Goal: Find specific page/section: Find specific page/section

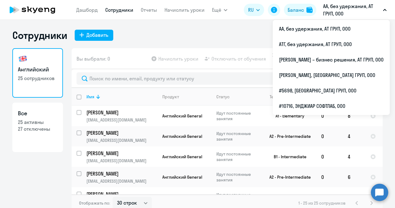
select select "30"
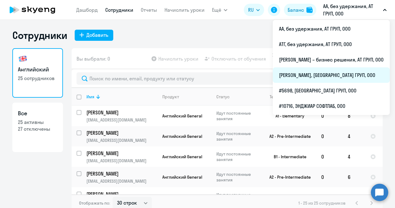
click at [295, 77] on li "[PERSON_NAME], [GEOGRAPHIC_DATA] ГРУП, ООО" at bounding box center [331, 74] width 117 height 15
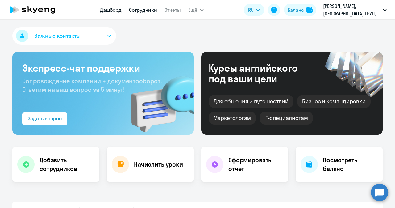
click at [148, 9] on link "Сотрудники" at bounding box center [143, 10] width 28 height 6
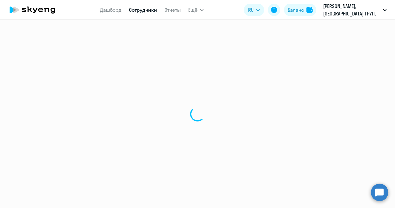
select select "30"
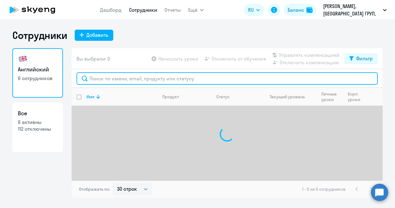
click at [123, 79] on input "text" at bounding box center [227, 78] width 301 height 12
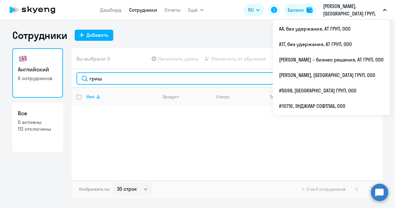
type input "гриш"
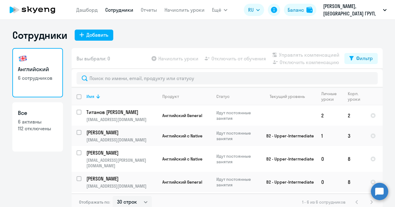
select select "30"
